Goal: Navigation & Orientation: Find specific page/section

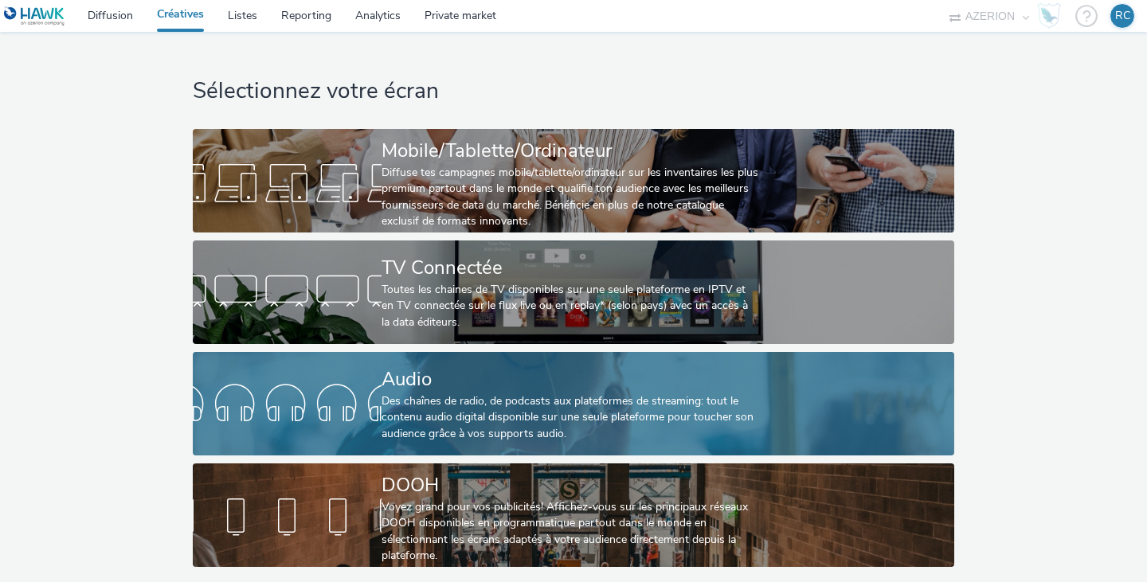
scroll to position [5, 0]
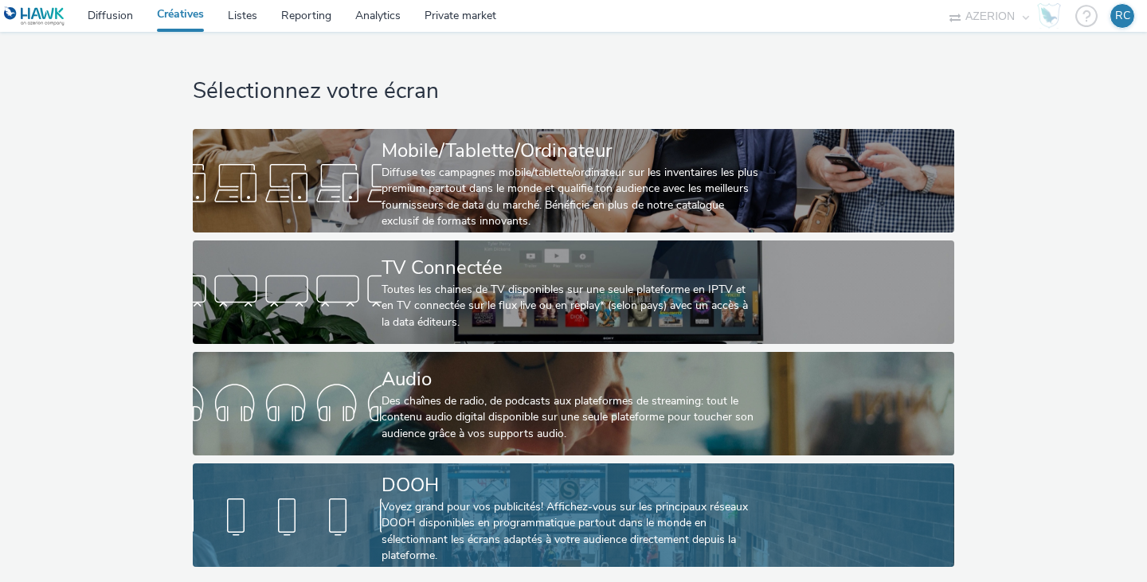
click at [352, 498] on div at bounding box center [287, 517] width 189 height 51
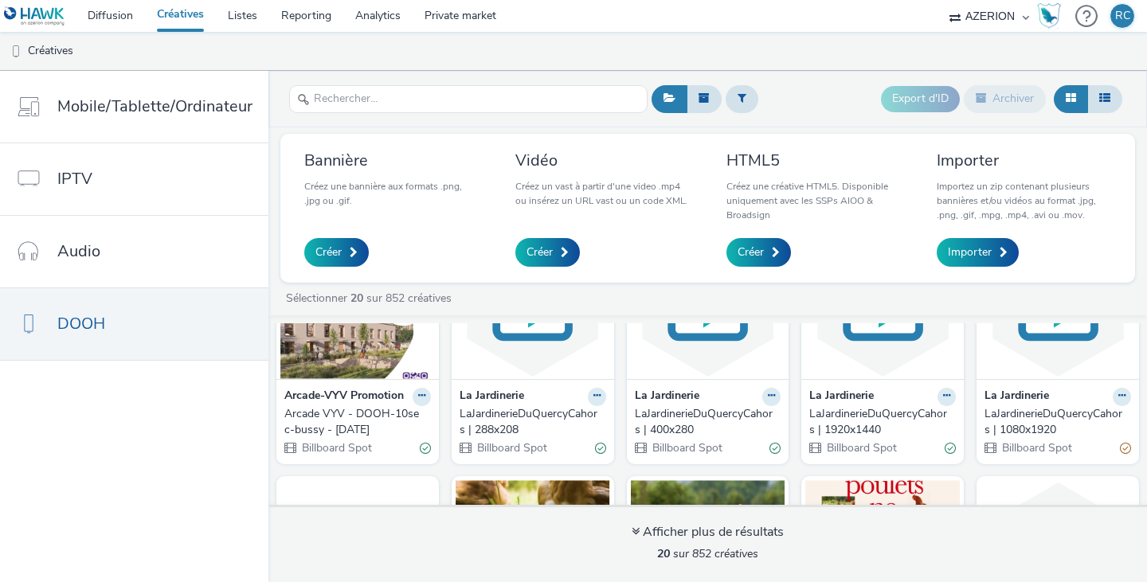
scroll to position [112, 0]
click at [855, 345] on img at bounding box center [882, 300] width 154 height 155
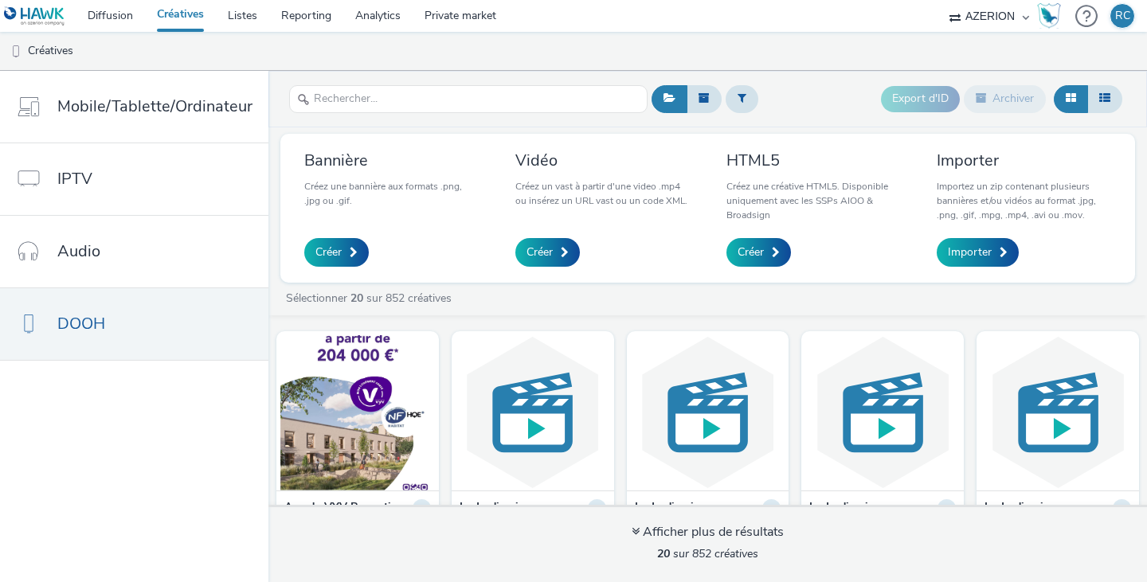
scroll to position [84, 0]
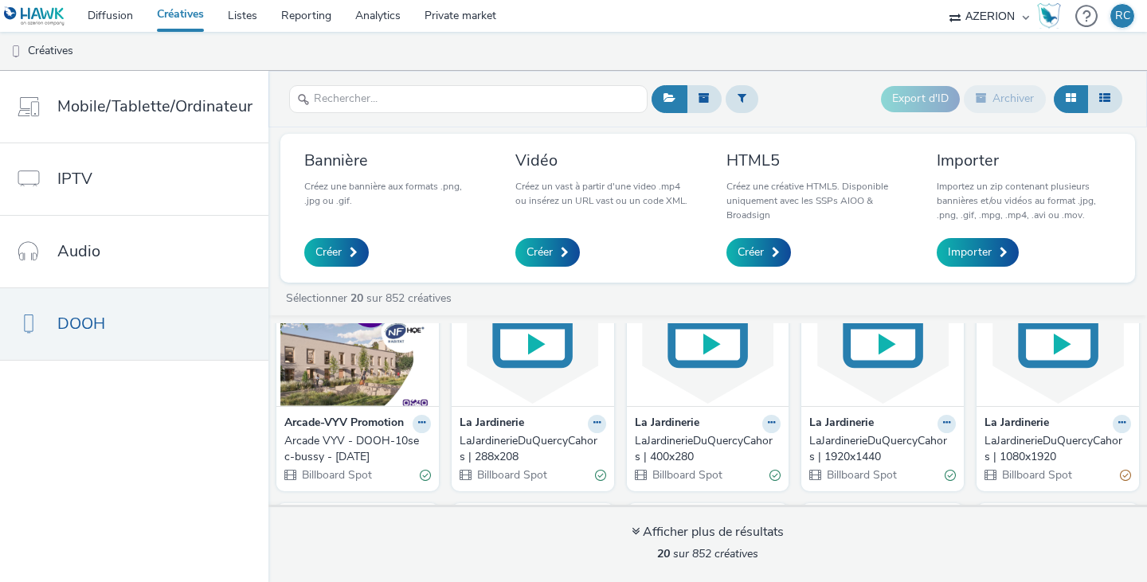
click at [1030, 373] on img at bounding box center [1057, 328] width 154 height 155
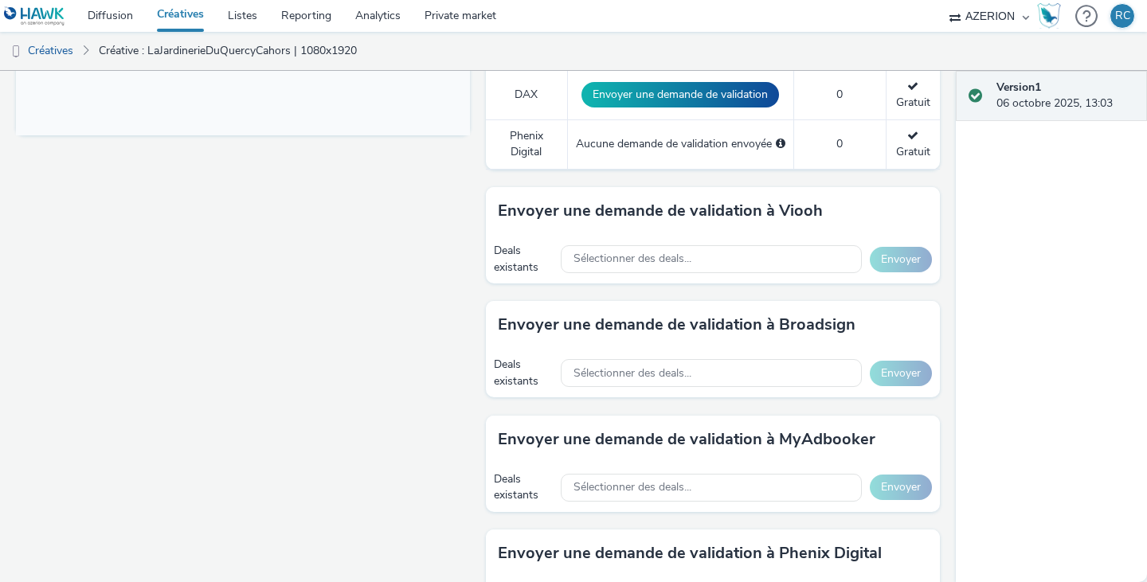
scroll to position [707, 0]
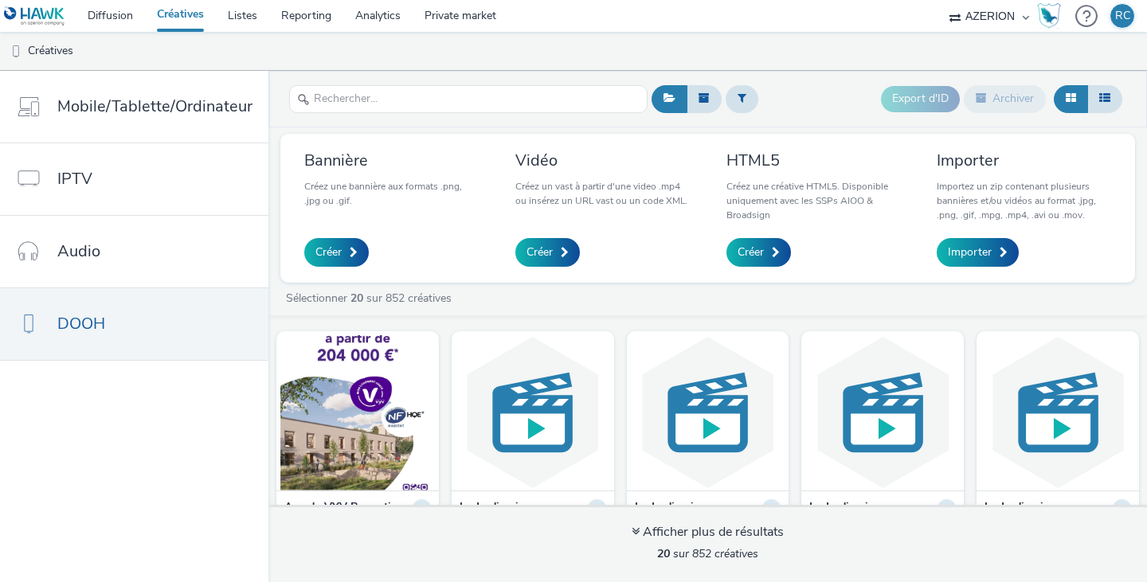
scroll to position [63, 0]
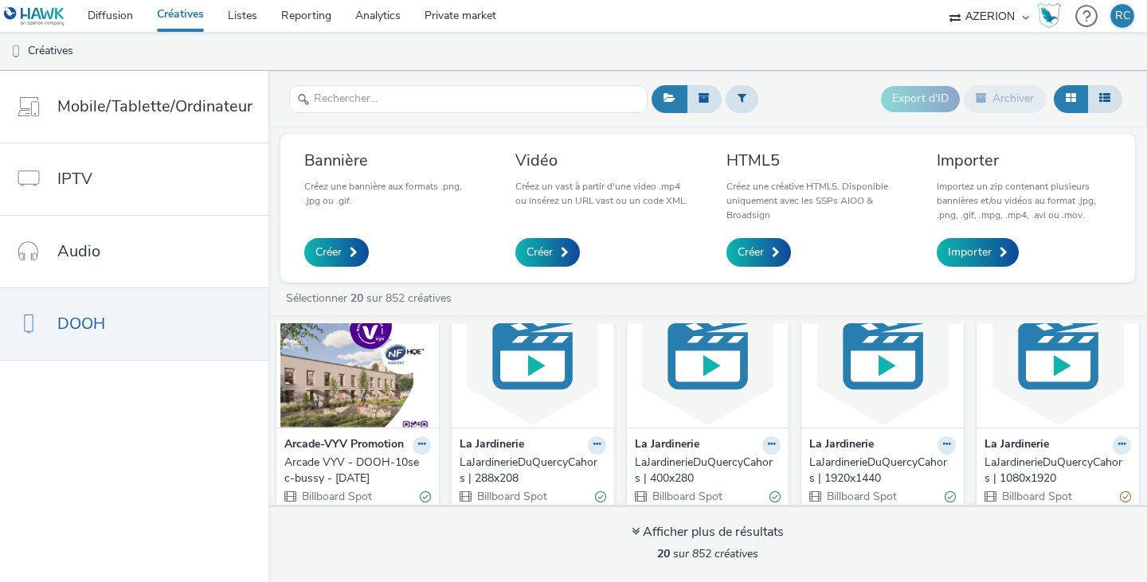
click at [534, 369] on img at bounding box center [533, 349] width 154 height 155
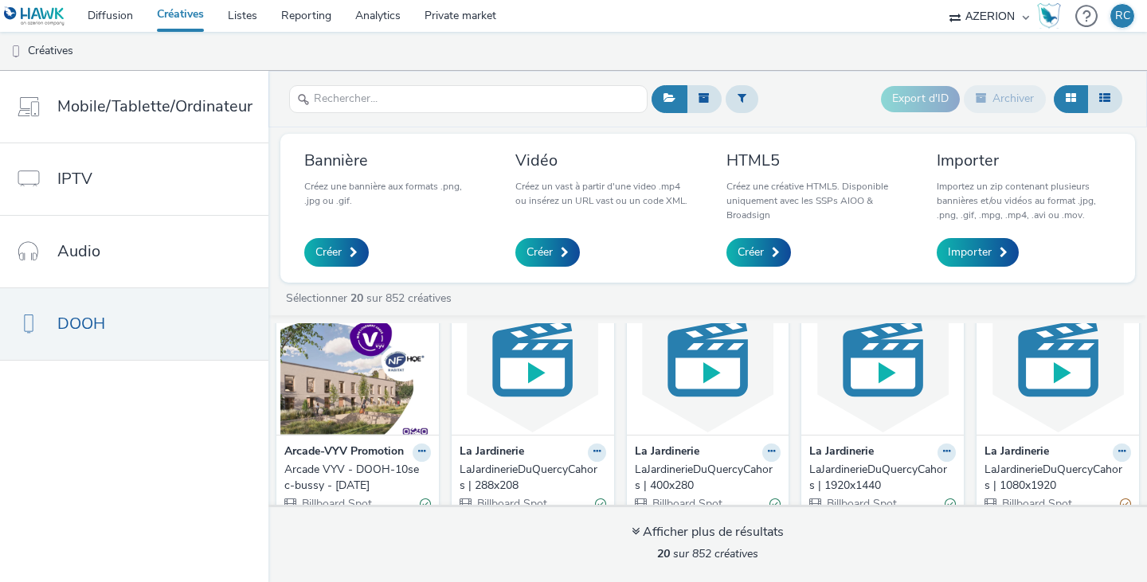
scroll to position [57, 0]
click at [701, 366] on img at bounding box center [708, 356] width 154 height 155
